Goal: Information Seeking & Learning: Learn about a topic

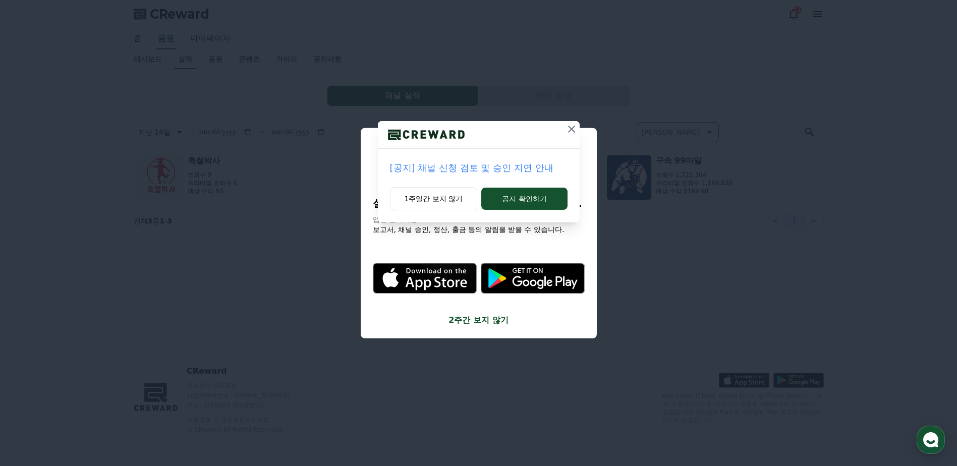
click at [570, 130] on icon at bounding box center [571, 129] width 12 height 12
click at [570, 130] on icon at bounding box center [572, 129] width 12 height 12
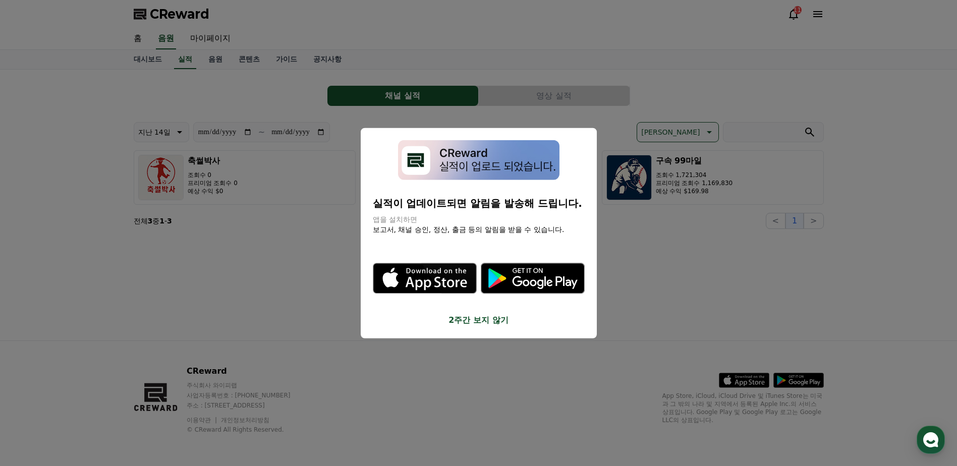
click at [672, 164] on button "close modal" at bounding box center [478, 233] width 957 height 466
click at [672, 164] on h3 "구속 99마일" at bounding box center [694, 161] width 77 height 12
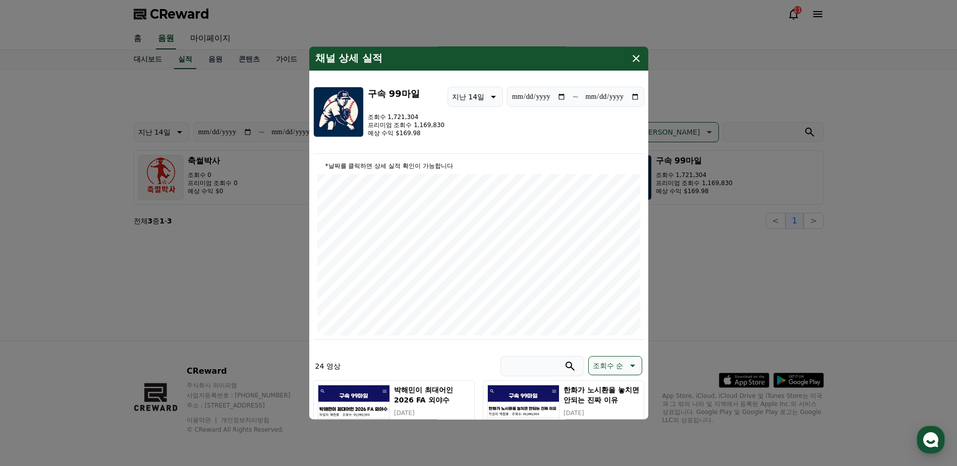
click at [637, 62] on icon "modal" at bounding box center [636, 58] width 12 height 12
click at [638, 62] on icon "modal" at bounding box center [636, 58] width 12 height 12
